Goal: Task Accomplishment & Management: Complete application form

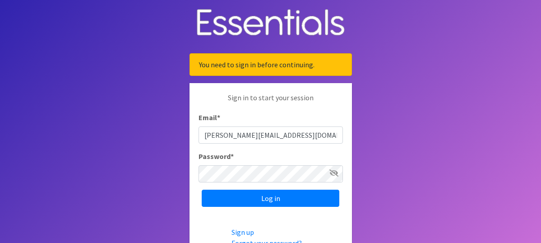
type input "[PERSON_NAME][EMAIL_ADDRESS][DOMAIN_NAME]"
click at [202, 190] on input "Log in" at bounding box center [271, 198] width 138 height 17
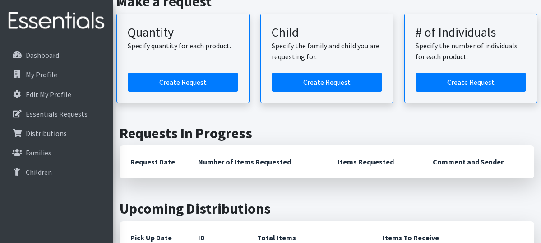
scroll to position [45, 0]
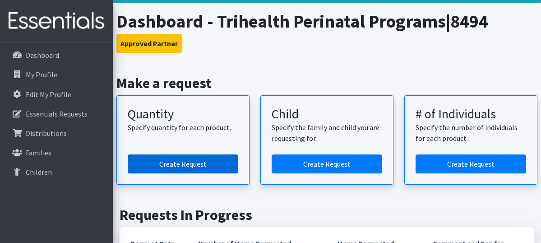
click at [173, 161] on link "Create Request" at bounding box center [183, 163] width 111 height 19
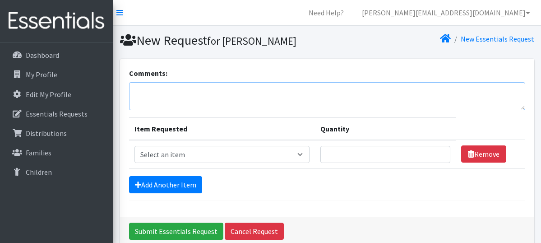
click at [203, 88] on textarea "Comments:" at bounding box center [327, 96] width 396 height 28
type textarea "Bethesda North"
click at [190, 154] on select "Select an item F&D Men L/XL (38-50in waist) x48 F&D Men S/M (28-40in waist) x56…" at bounding box center [222, 154] width 175 height 17
select select "1222"
click at [135, 146] on select "Select an item F&D Men L/XL (38-50in waist) x48 F&D Men S/M (28-40in waist) x56…" at bounding box center [222, 154] width 175 height 17
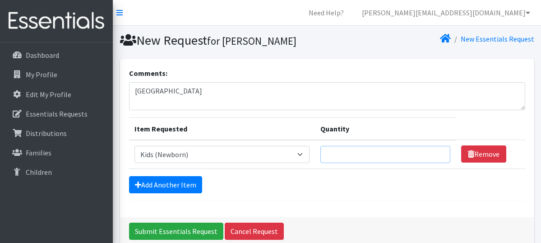
click at [355, 154] on input "Quantity" at bounding box center [386, 154] width 130 height 17
type input "250"
click at [148, 184] on link "Add Another Item" at bounding box center [165, 184] width 73 height 17
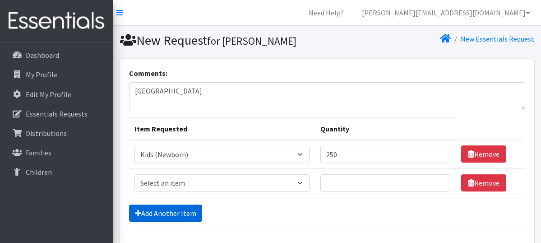
scroll to position [72, 0]
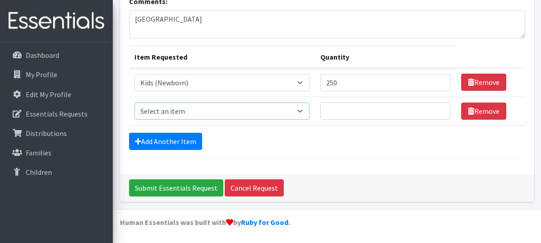
click at [299, 111] on select "Select an item F&D Men L/XL (38-50in waist) x48 F&D Men S/M (28-40in waist) x56…" at bounding box center [222, 110] width 175 height 17
select select "15347"
click at [135, 102] on select "Select an item F&D Men L/XL (38-50in waist) x48 F&D Men S/M (28-40in waist) x56…" at bounding box center [222, 110] width 175 height 17
click at [374, 116] on input "Quantity" at bounding box center [386, 110] width 130 height 17
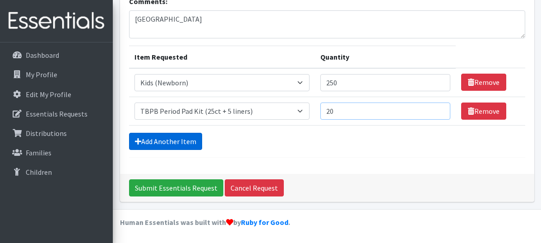
type input "20"
click at [186, 140] on link "Add Another Item" at bounding box center [165, 141] width 73 height 17
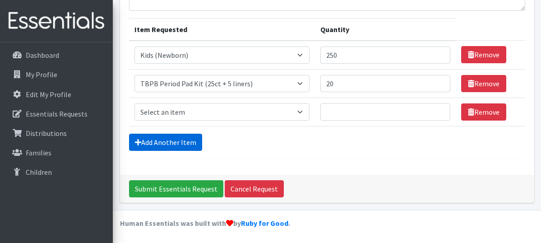
scroll to position [100, 0]
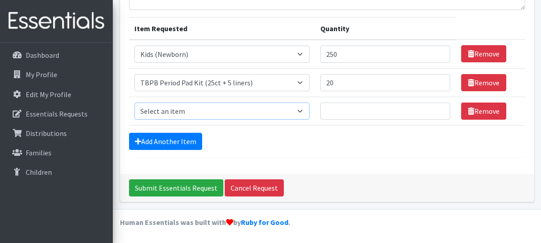
click at [236, 111] on select "Select an item F&D Men L/XL (38-50in waist) x48 F&D Men S/M (28-40in waist) x56…" at bounding box center [222, 110] width 175 height 17
select select "15511"
click at [135, 102] on select "Select an item F&D Men L/XL (38-50in waist) x48 F&D Men S/M (28-40in waist) x56…" at bounding box center [222, 110] width 175 height 17
click at [401, 110] on input "Quantity" at bounding box center [386, 110] width 130 height 17
type input "5"
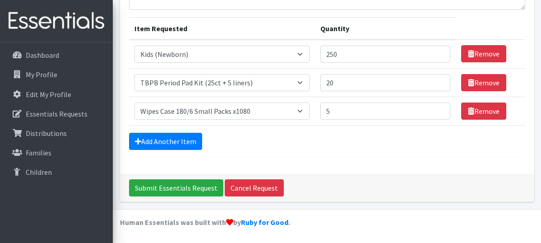
click at [398, 155] on form "Comments: Bethesda North Item Requested Quantity Item Requested Select an item …" at bounding box center [327, 62] width 396 height 190
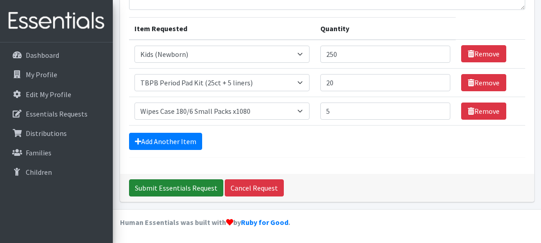
click at [177, 186] on input "Submit Essentials Request" at bounding box center [176, 187] width 94 height 17
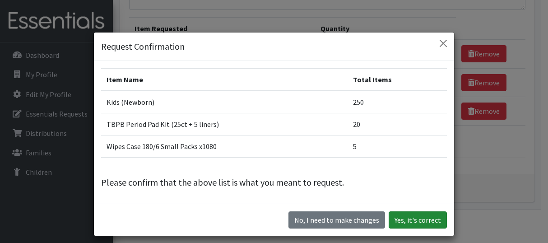
click at [414, 224] on button "Yes, it's correct" at bounding box center [418, 219] width 58 height 17
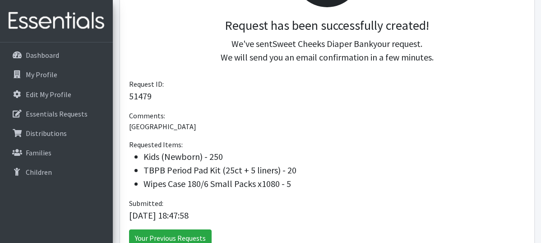
scroll to position [228, 0]
